Goal: Task Accomplishment & Management: Manage account settings

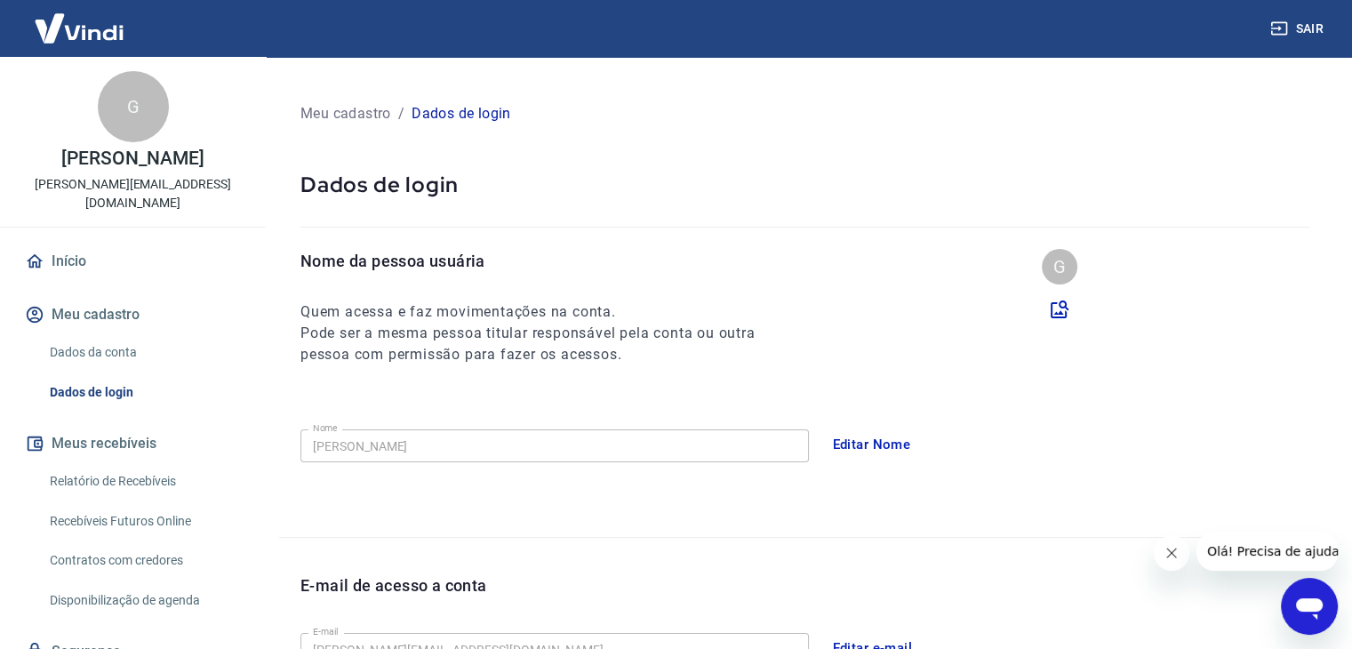
click at [188, 334] on link "Dados da conta" at bounding box center [144, 352] width 202 height 36
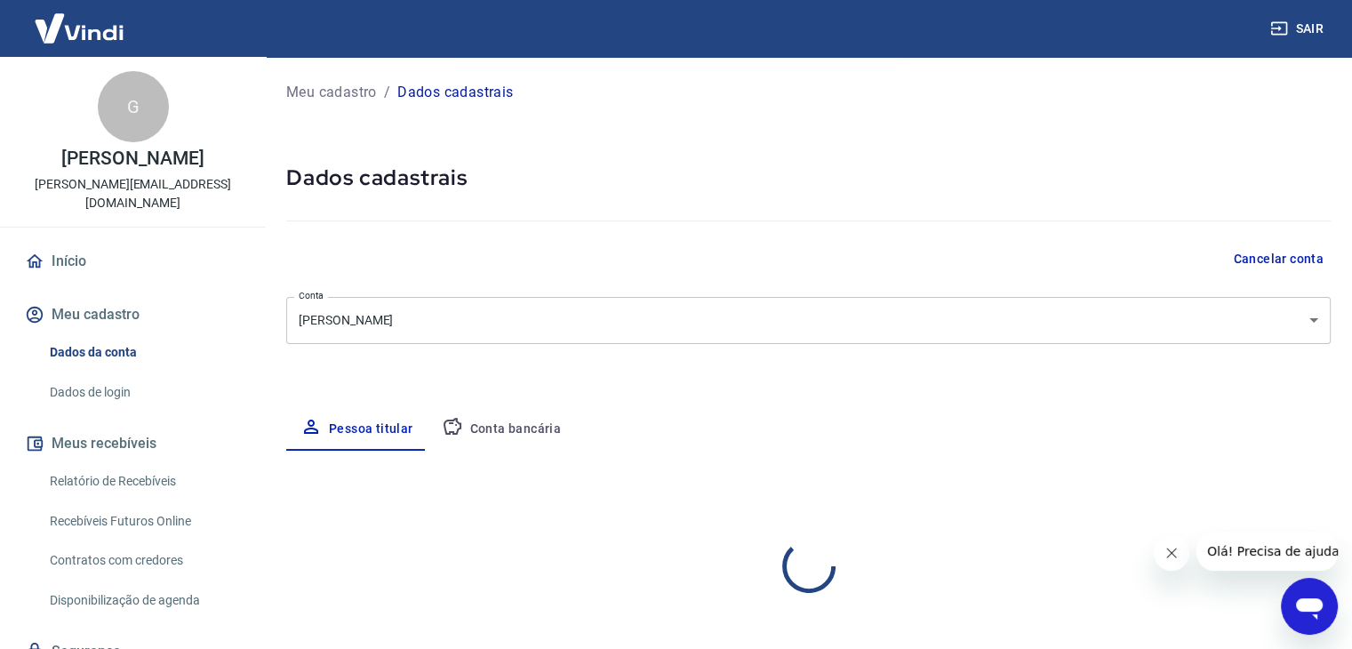
select select "SP"
select select "business"
